Goal: Information Seeking & Learning: Learn about a topic

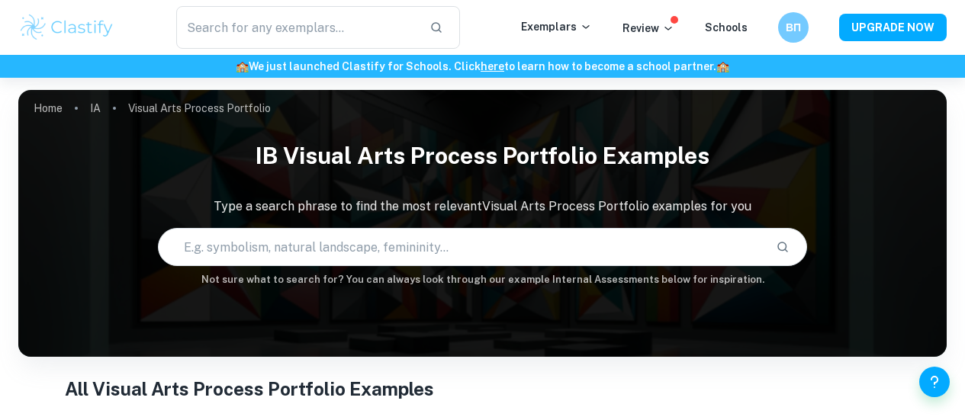
scroll to position [374, 0]
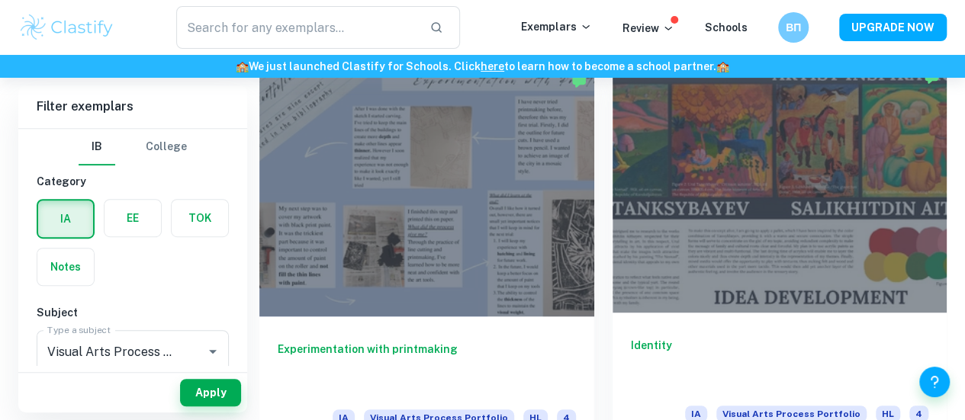
click at [612, 195] on div at bounding box center [779, 187] width 335 height 251
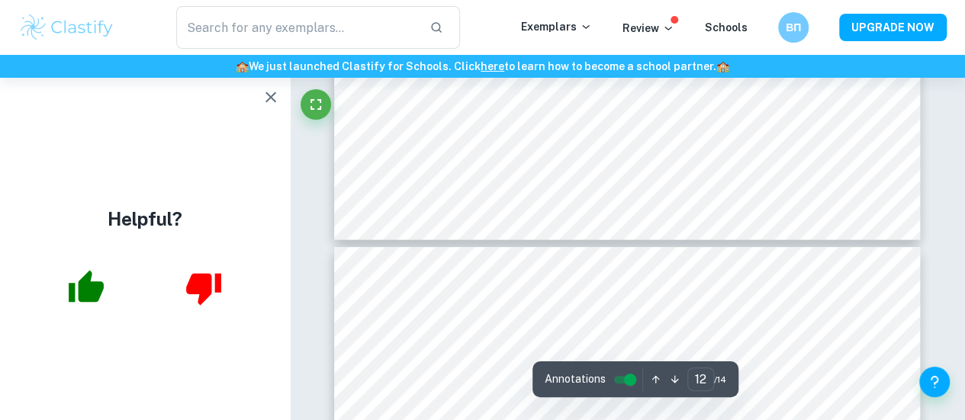
scroll to position [4177, 0]
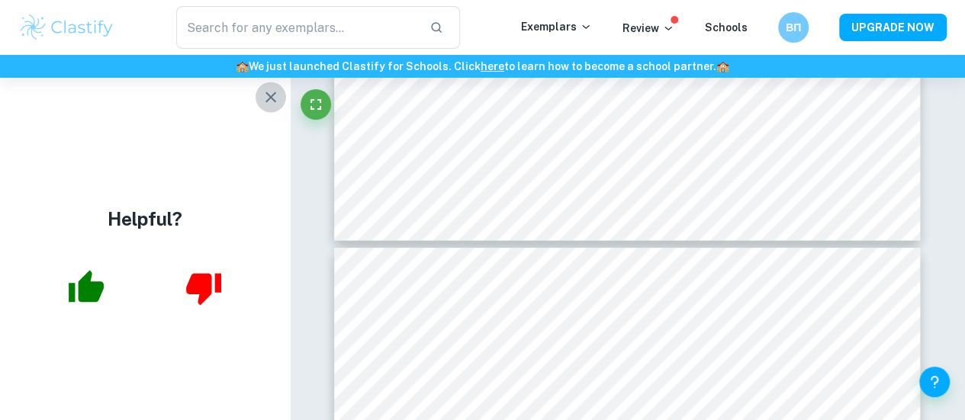
click at [273, 96] on icon "button" at bounding box center [271, 97] width 18 height 18
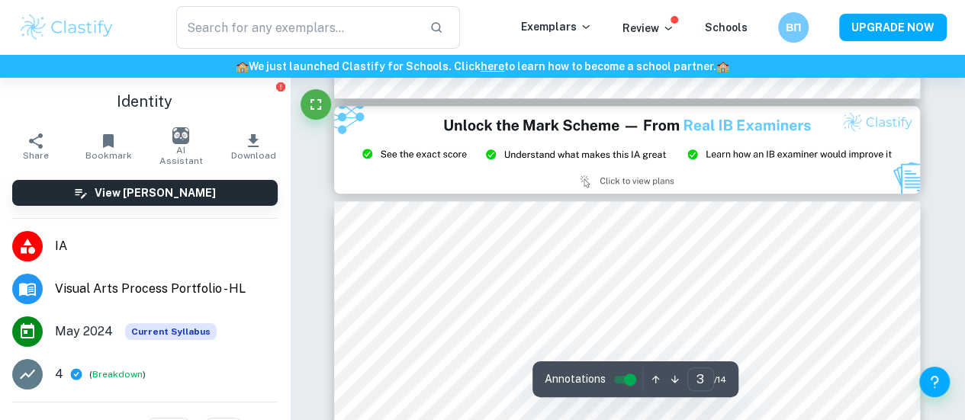
type input "2"
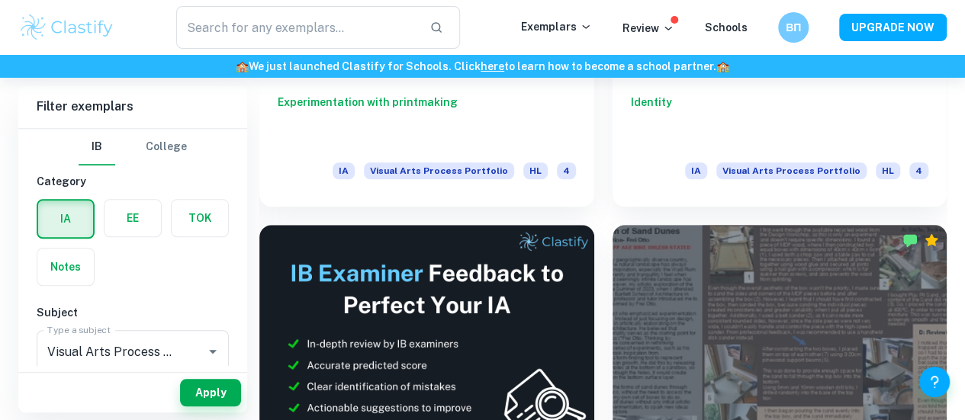
scroll to position [688, 0]
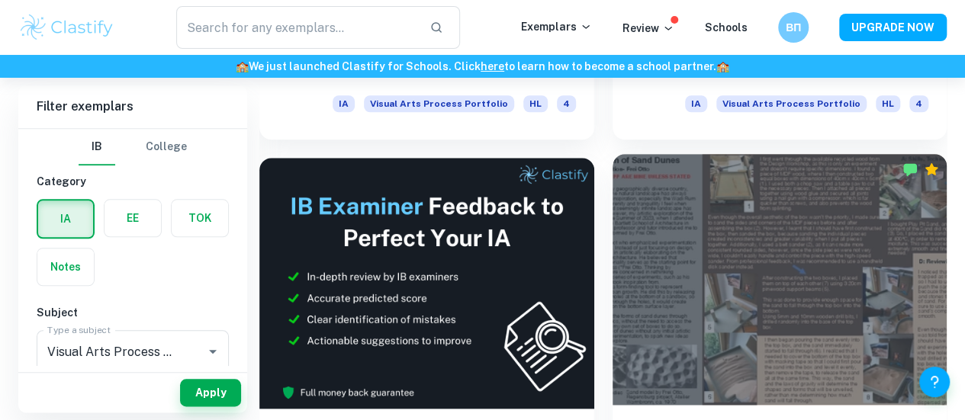
click at [612, 240] on div at bounding box center [779, 279] width 335 height 251
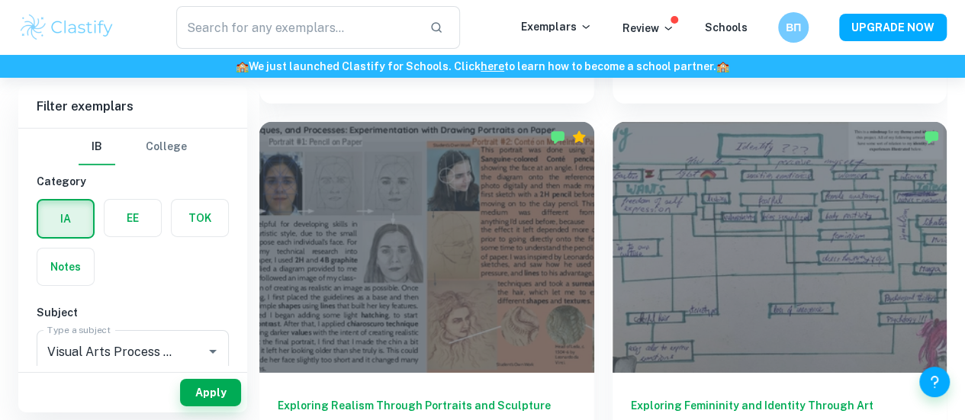
scroll to position [2344, 0]
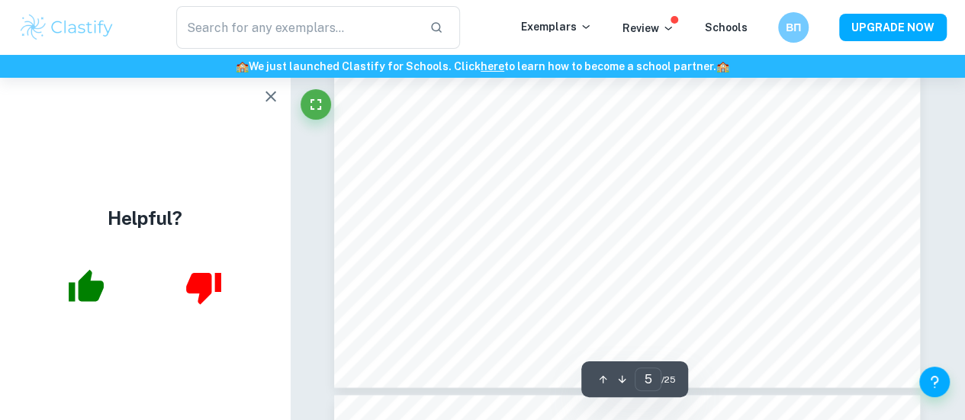
scroll to position [1575, 0]
click at [270, 96] on icon "button" at bounding box center [270, 97] width 11 height 11
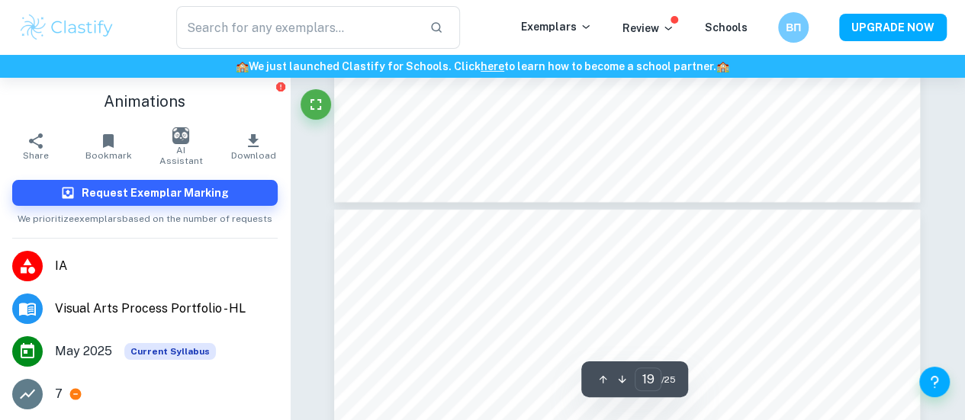
scroll to position [6332, 0]
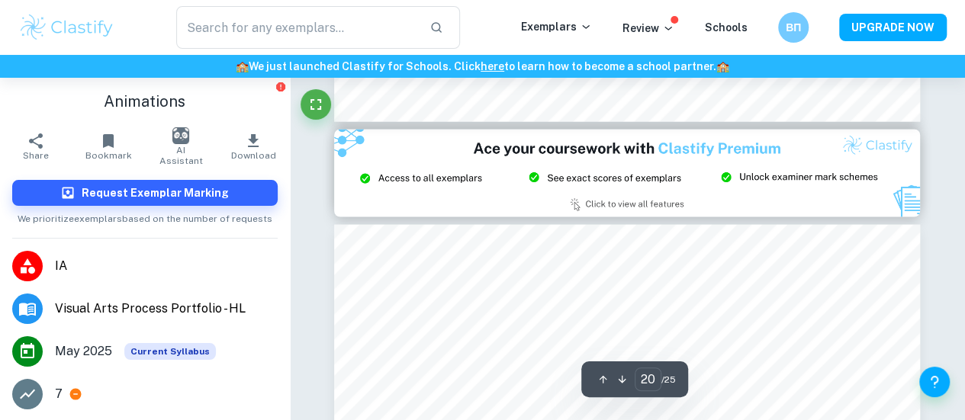
type input "21"
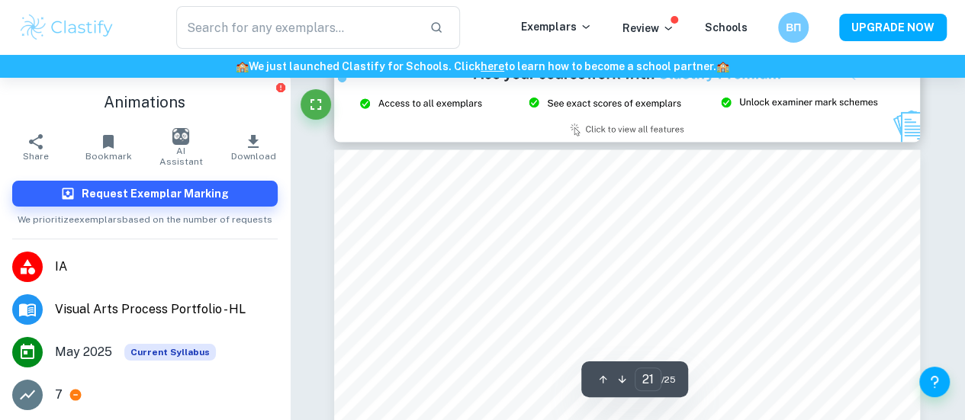
scroll to position [7163, 0]
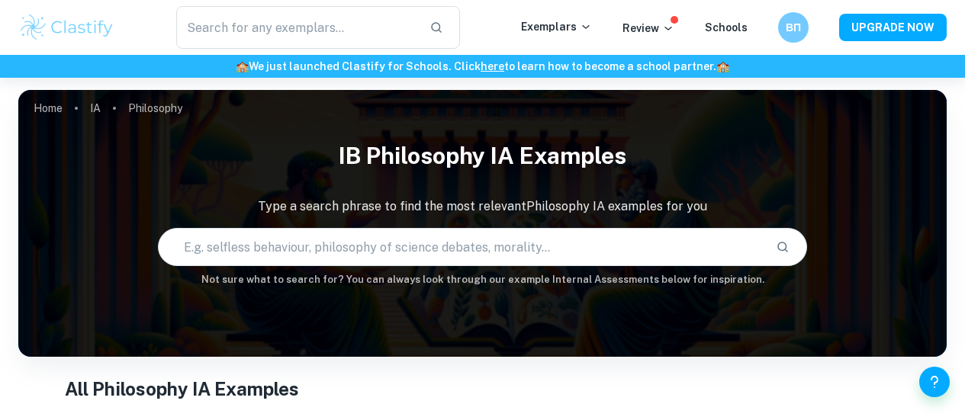
scroll to position [2814, 0]
